Goal: Find specific page/section: Find specific page/section

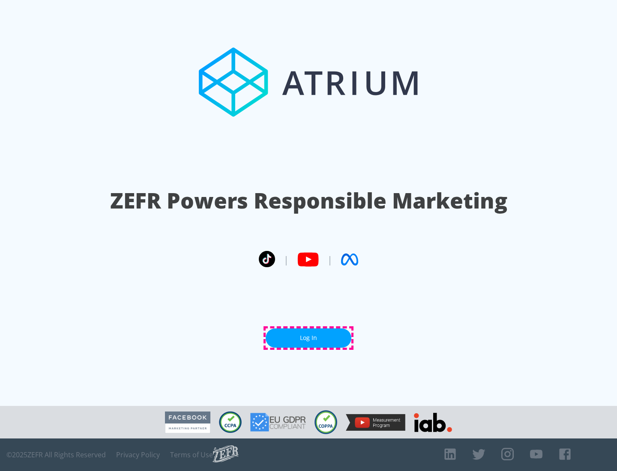
click at [308, 338] on link "Log In" at bounding box center [309, 337] width 86 height 19
